Goal: Task Accomplishment & Management: Complete application form

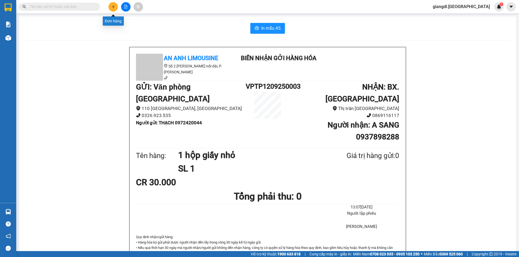
click at [114, 6] on icon "plus" at bounding box center [113, 7] width 4 height 4
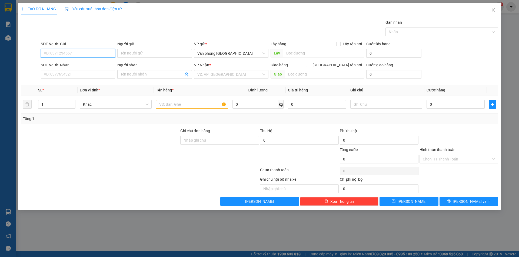
click at [72, 51] on input "SĐT Người Gửi" at bounding box center [78, 53] width 74 height 9
type input "0917222331"
click at [80, 56] on input "0917222331" at bounding box center [78, 53] width 74 height 9
click at [85, 53] on input "0917222331" at bounding box center [78, 53] width 74 height 9
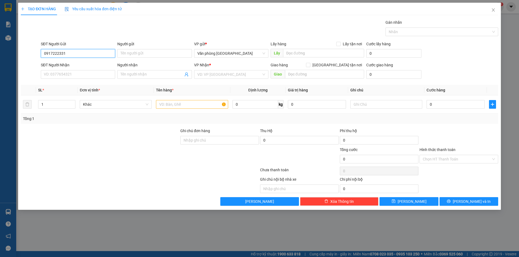
click at [85, 53] on input "0917222331" at bounding box center [78, 53] width 74 height 9
type input "0917222331"
click at [83, 54] on input "0917222331" at bounding box center [78, 53] width 74 height 9
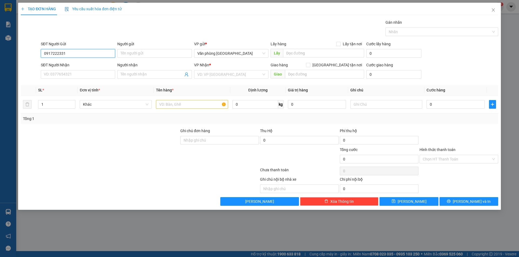
click at [83, 54] on input "0917222331" at bounding box center [78, 53] width 74 height 9
click at [83, 53] on input "0917222331" at bounding box center [78, 53] width 74 height 9
type input "0917222331"
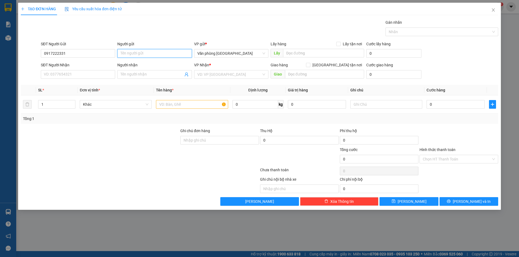
click at [122, 52] on input "Người gửi" at bounding box center [154, 53] width 74 height 9
type input "TÂN BẢO LONG"
click at [72, 75] on input "SĐT Người Nhận" at bounding box center [78, 74] width 74 height 9
click at [120, 73] on span at bounding box center [154, 74] width 74 height 9
type input "D"
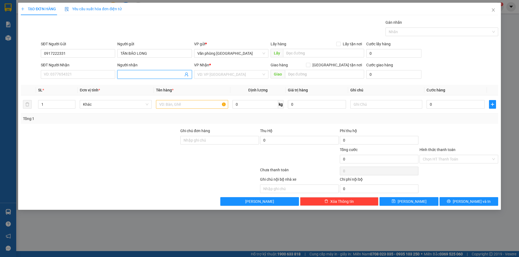
type input "Đ"
type input "D"
type input "Đ"
type input "D"
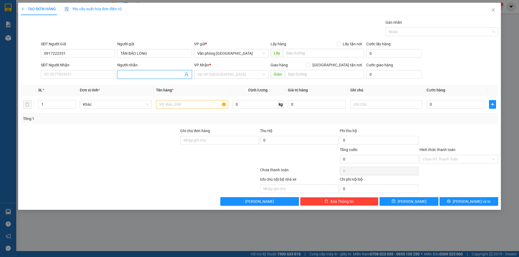
type input "D"
type input "ĐIỆP"
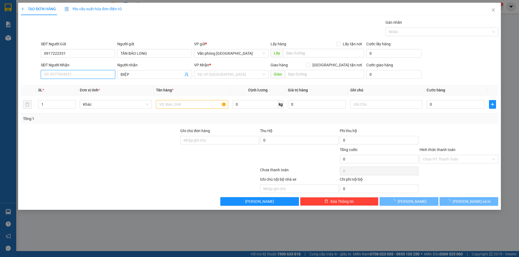
click at [88, 73] on input "SĐT Người Nhận" at bounding box center [78, 74] width 74 height 9
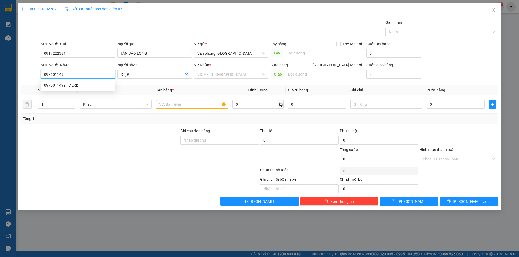
type input "0976011499"
click at [99, 85] on div "0976011499 - C Đẹp" at bounding box center [78, 85] width 68 height 6
type input "C Đẹp"
type input "[GEOGRAPHIC_DATA]"
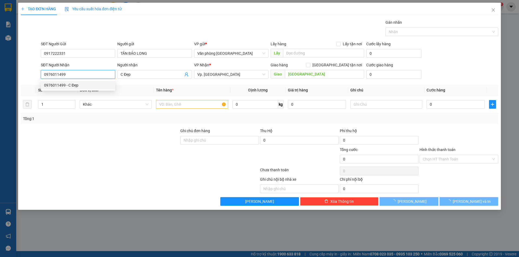
type input "80.000"
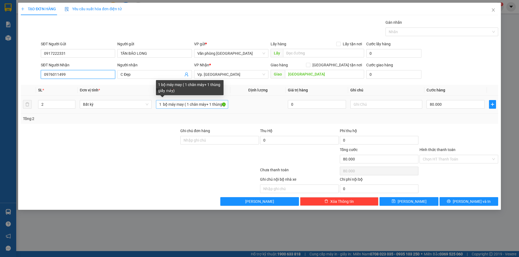
type input "0976011499"
click at [174, 105] on input "1 bộ máy may ( 1 chân máy+ 1 thùng giấy máy)" at bounding box center [192, 104] width 72 height 9
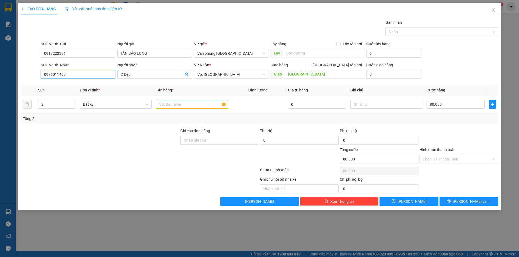
click at [88, 76] on input "0976011499" at bounding box center [78, 74] width 74 height 9
click at [200, 106] on input "text" at bounding box center [192, 104] width 72 height 9
click at [63, 105] on input "2" at bounding box center [56, 104] width 37 height 8
click at [62, 105] on input "2" at bounding box center [56, 104] width 37 height 8
type input "5"
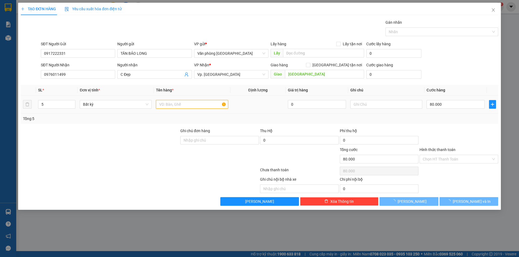
click at [187, 107] on input "text" at bounding box center [192, 104] width 72 height 9
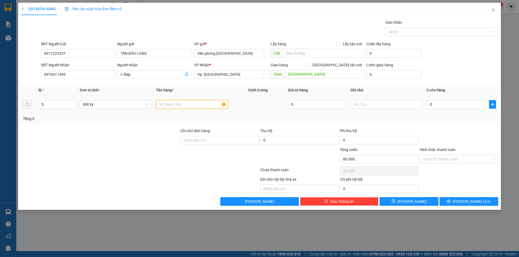
type input "0"
type input "5 CỤC VẢI (DẠNG CUỘN )"
click at [428, 107] on input "0" at bounding box center [455, 104] width 58 height 9
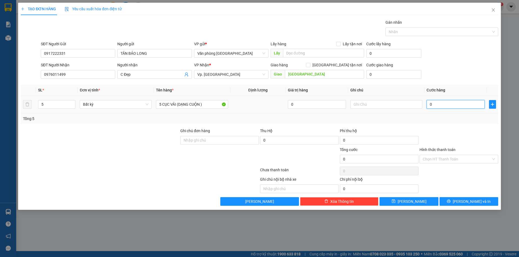
click at [429, 105] on input "0" at bounding box center [455, 104] width 58 height 9
click at [430, 104] on input "0" at bounding box center [455, 104] width 58 height 9
click at [130, 74] on input "C Đẹp" at bounding box center [151, 75] width 62 height 6
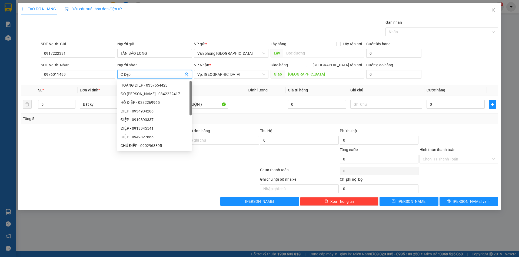
click at [130, 74] on input "C Đẹp" at bounding box center [151, 75] width 62 height 6
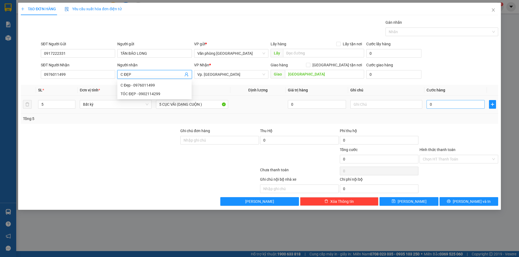
type input "C ĐẸP"
click at [430, 105] on input "0" at bounding box center [455, 104] width 58 height 9
click at [431, 105] on input "0" at bounding box center [455, 104] width 58 height 9
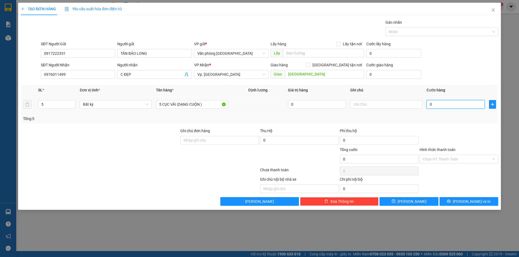
click at [432, 104] on input "0" at bounding box center [455, 104] width 58 height 9
click at [429, 104] on input "0" at bounding box center [455, 104] width 58 height 9
click at [429, 105] on input "0" at bounding box center [455, 104] width 58 height 9
type input "10"
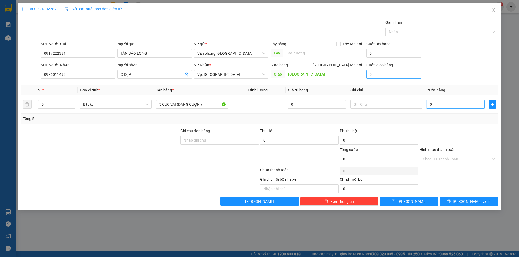
type input "10"
type input "150"
type input "1.500"
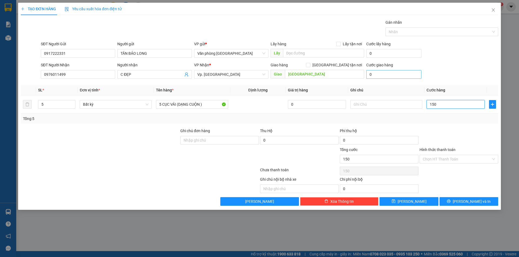
type input "1.500"
type input "15.000"
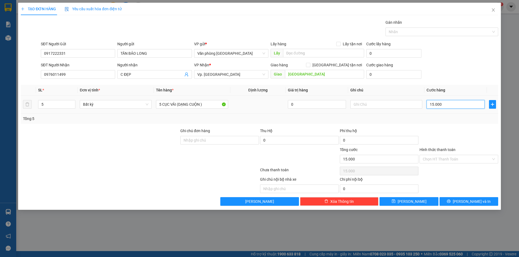
type input "150.000"
click at [455, 203] on button "[PERSON_NAME] và In" at bounding box center [468, 201] width 59 height 9
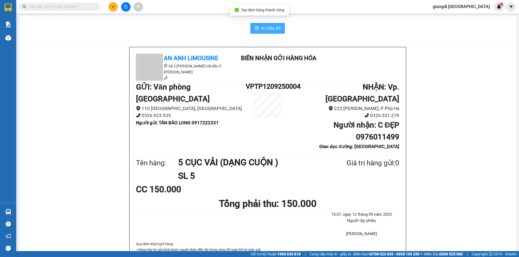
click at [251, 26] on button "In mẫu A5" at bounding box center [267, 28] width 35 height 11
click at [272, 19] on div "In mẫu A5 An Anh Limousine Số 2 [PERSON_NAME] nối dài, P. [PERSON_NAME] Biên nh…" at bounding box center [267, 257] width 496 height 482
click at [271, 26] on span "In mẫu A5" at bounding box center [270, 28] width 19 height 7
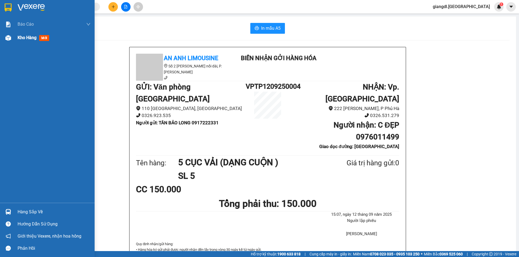
click at [16, 36] on div "Kho hàng mới" at bounding box center [47, 38] width 95 height 14
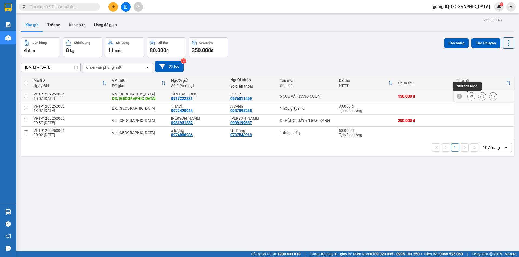
click at [469, 96] on icon at bounding box center [471, 97] width 4 height 4
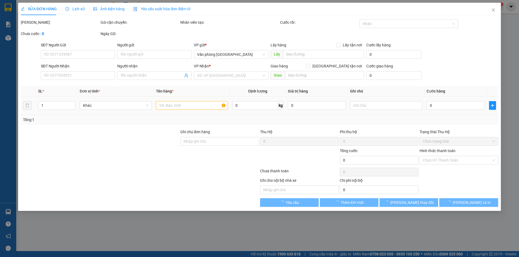
type input "0917222331"
type input "TÂN BẢO LONG"
type input "0976011499"
type input "C ĐẸP"
type input "[GEOGRAPHIC_DATA]"
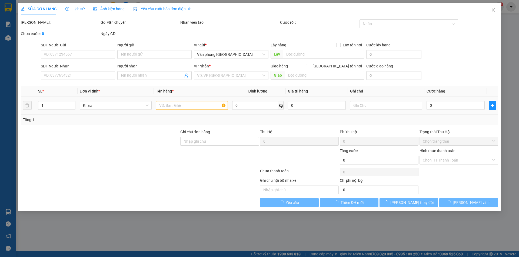
type input "150.000"
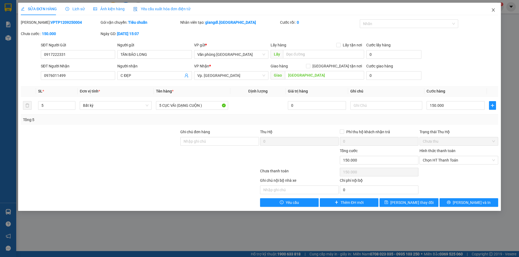
click at [492, 12] on icon "close" at bounding box center [493, 10] width 4 height 4
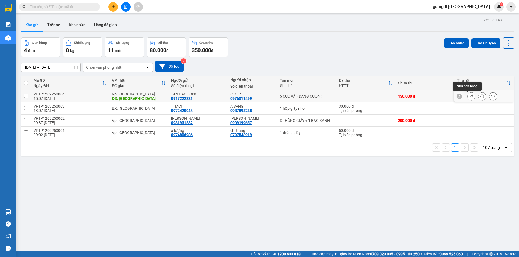
click at [469, 98] on icon at bounding box center [471, 97] width 4 height 4
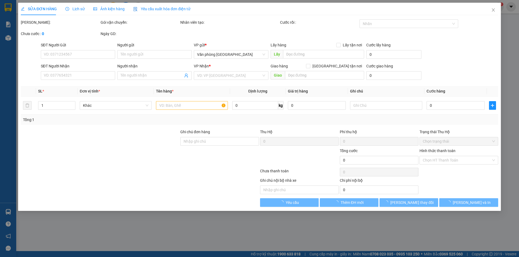
type input "0917222331"
type input "TÂN BẢO LONG"
type input "0976011499"
type input "C ĐẸP"
type input "[GEOGRAPHIC_DATA]"
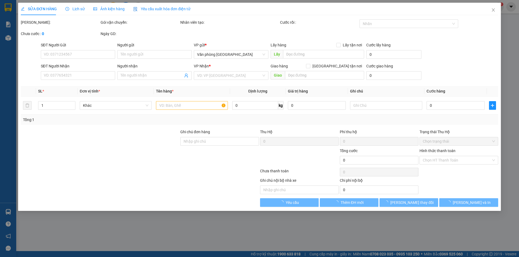
type input "150.000"
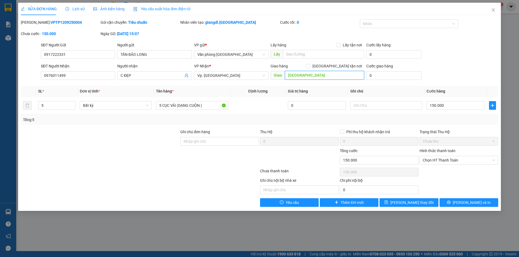
click at [299, 73] on input "[GEOGRAPHIC_DATA]" at bounding box center [324, 75] width 79 height 9
click at [368, 104] on input "text" at bounding box center [386, 105] width 72 height 9
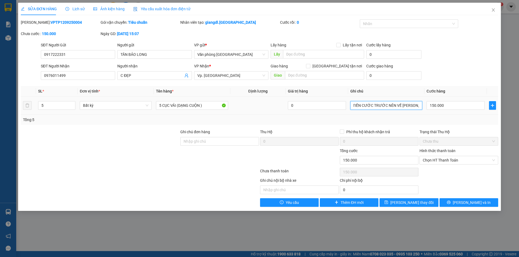
scroll to position [0, 61]
type input "KC NÀY VỀ ĐÔNG HẢI NÊN KO TT TIỀN CƯỚC TRƯỚC NÊN VỀ [PERSON_NAME]"
click at [427, 204] on button "[PERSON_NAME] thay đổi" at bounding box center [408, 203] width 59 height 9
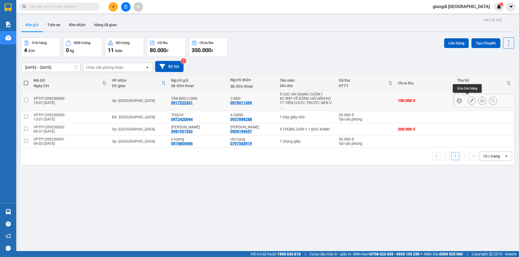
click at [469, 99] on icon at bounding box center [471, 101] width 4 height 4
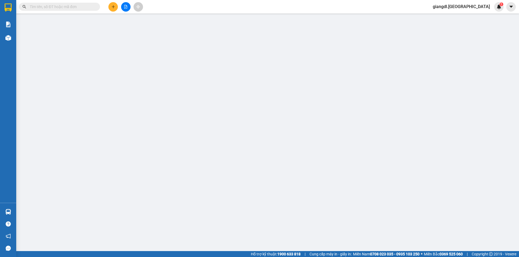
type input "0917222331"
type input "TÂN BẢO LONG"
type input "0976011499"
type input "C ĐẸP"
type input "150.000"
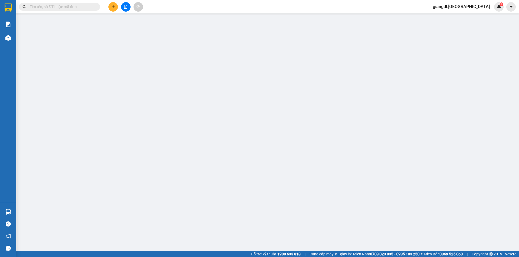
type input "150.000"
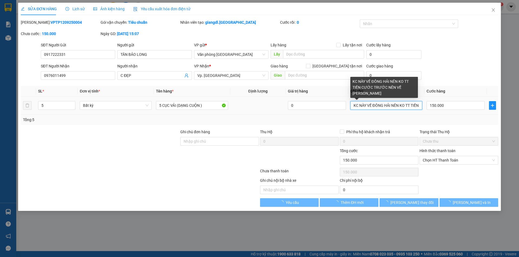
click at [400, 106] on input "KC NÀY VỀ ĐÔNG HẢI NÊN KO TT TIỀN CƯỚC TRƯỚC NÊN VỀ [PERSON_NAME]" at bounding box center [386, 105] width 72 height 9
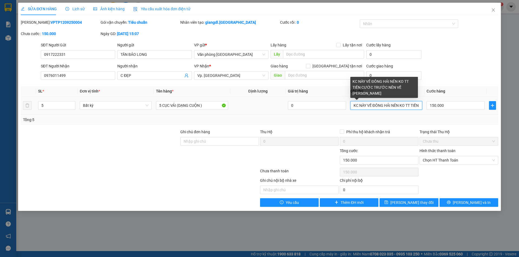
click at [399, 106] on input "KC NÀY VỀ ĐÔNG HẢI NÊN KO TT TIỀN CƯỚC TRƯỚC NÊN VỀ [PERSON_NAME]" at bounding box center [386, 105] width 72 height 9
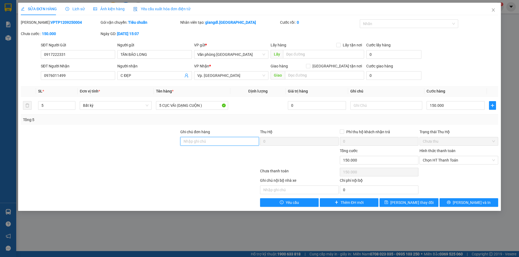
click at [233, 145] on input "Ghi chú đơn hàng" at bounding box center [219, 141] width 79 height 9
click at [401, 203] on button "[PERSON_NAME] thay đổi" at bounding box center [408, 203] width 59 height 9
